Goal: Information Seeking & Learning: Understand process/instructions

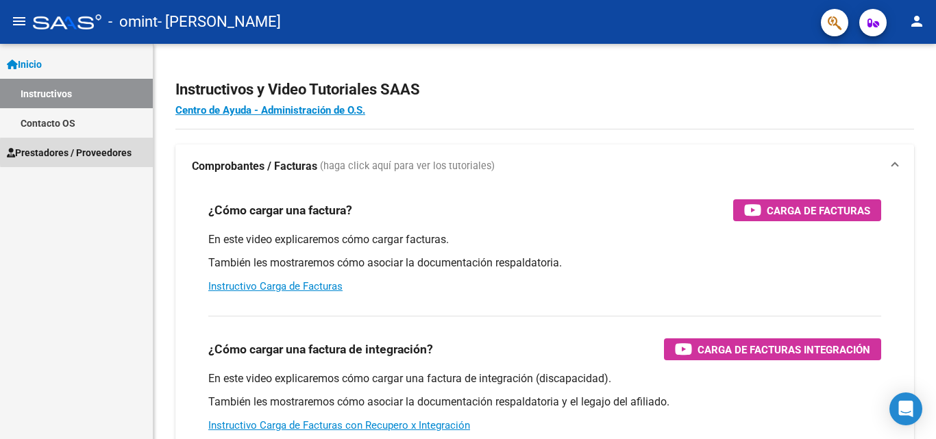
click at [122, 152] on span "Prestadores / Proveedores" at bounding box center [69, 152] width 125 height 15
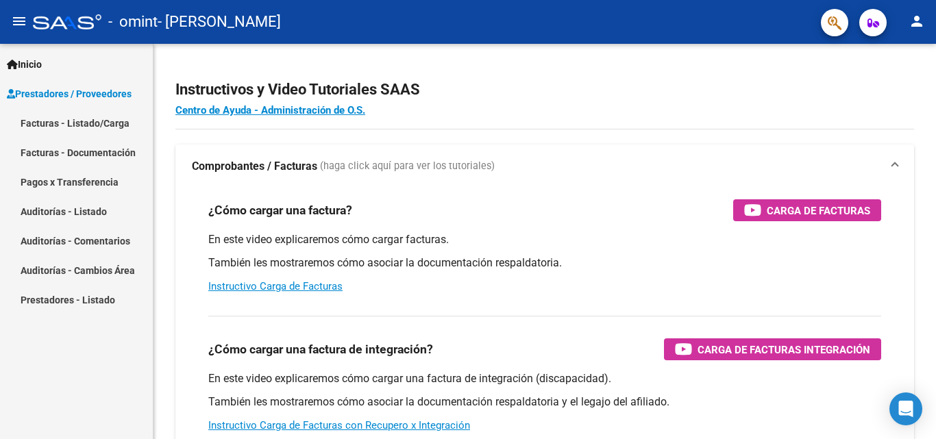
click at [101, 125] on link "Facturas - Listado/Carga" at bounding box center [76, 122] width 153 height 29
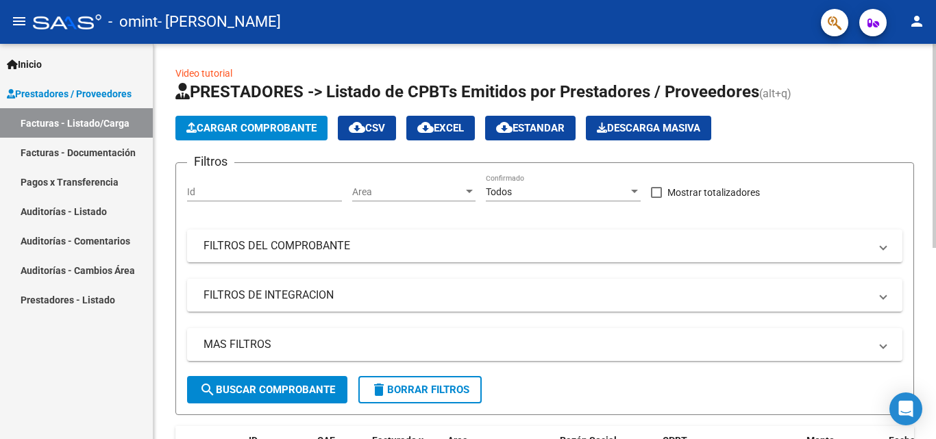
click at [932, 431] on div "Video tutorial PRESTADORES -> Listado de CPBTs Emitidos por Prestadores / Prove…" at bounding box center [544, 421] width 782 height 755
click at [929, 422] on div "Video tutorial PRESTADORES -> Listado de CPBTs Emitidos por Prestadores / Prove…" at bounding box center [544, 421] width 782 height 755
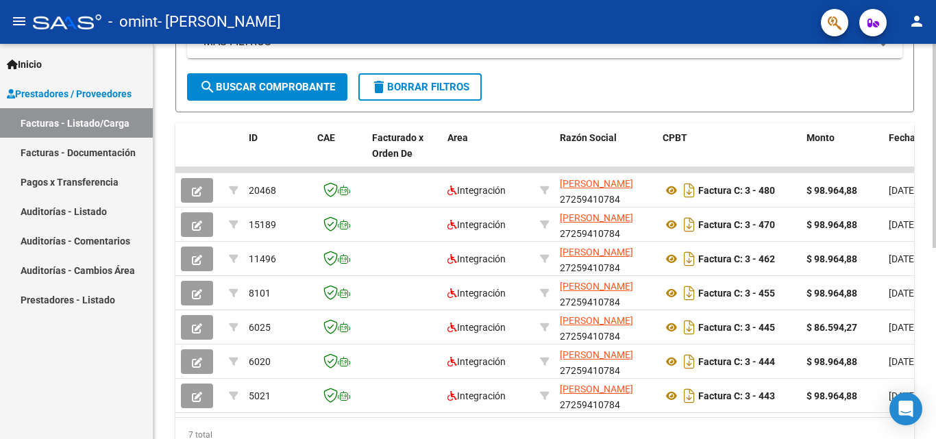
scroll to position [310, 0]
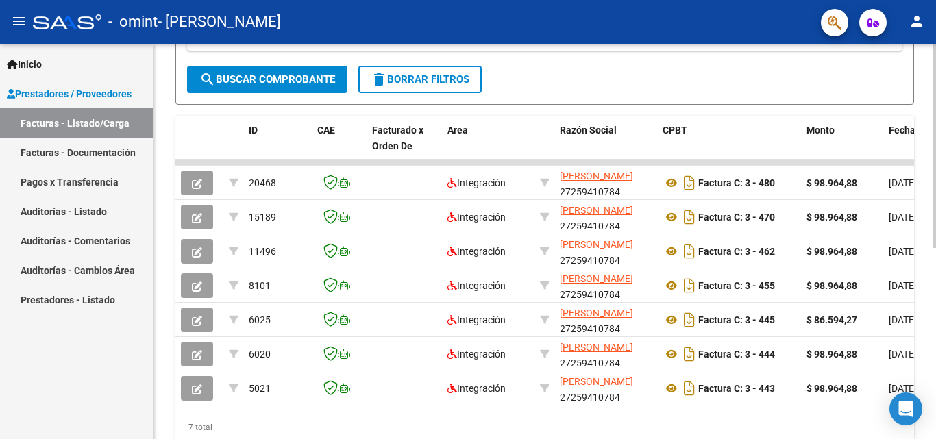
click at [935, 395] on div at bounding box center [933, 311] width 3 height 204
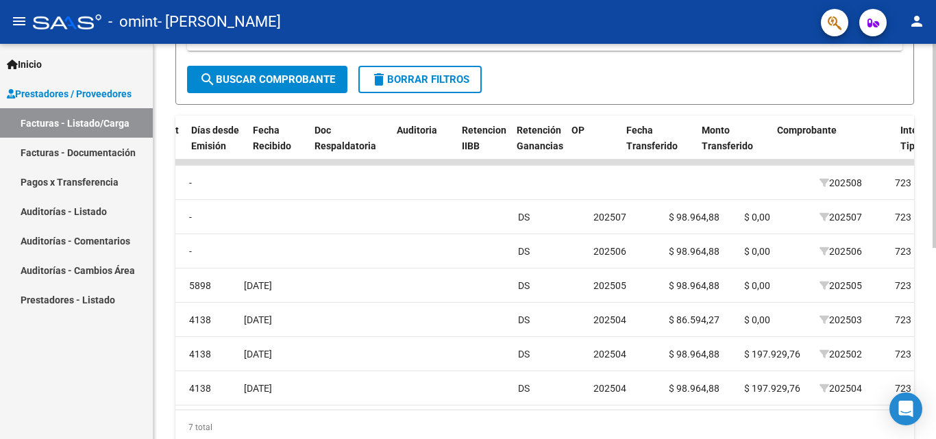
scroll to position [0, 0]
